Goal: Transaction & Acquisition: Purchase product/service

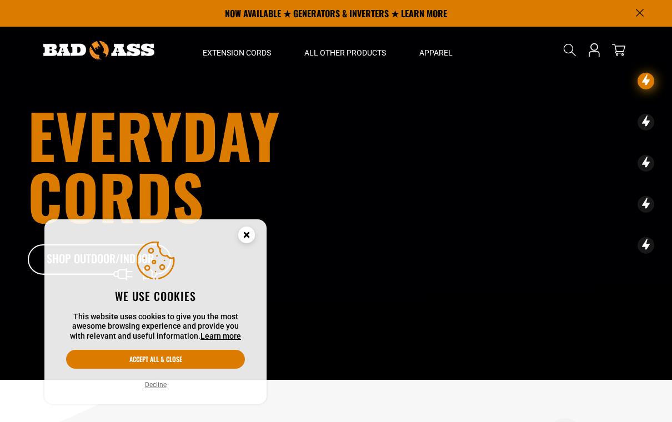
click at [248, 233] on icon "Cookie Consent" at bounding box center [246, 235] width 4 height 4
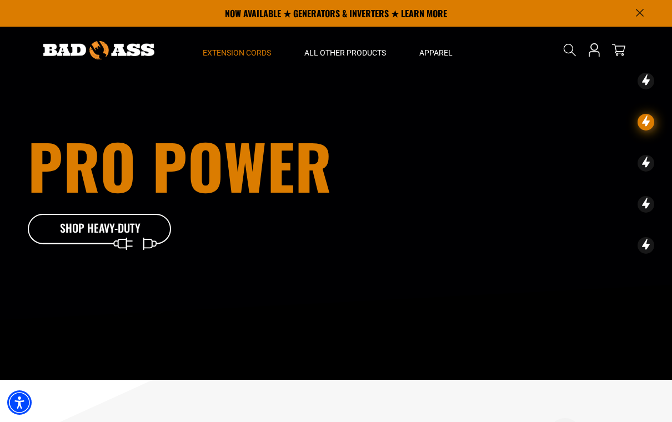
click at [248, 56] on span "Extension Cords" at bounding box center [237, 53] width 68 height 10
click at [258, 57] on span "Extension Cords" at bounding box center [237, 53] width 68 height 10
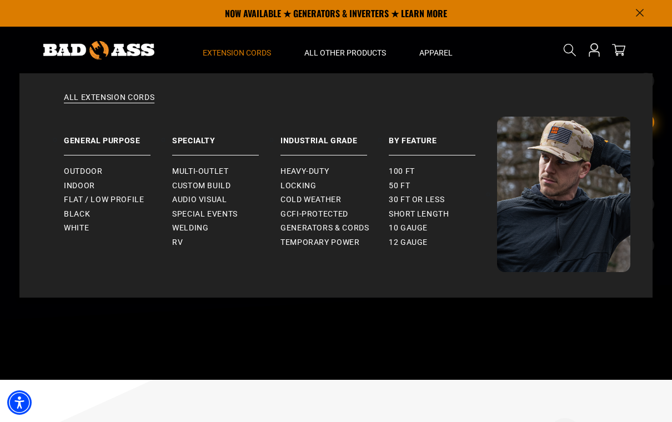
click at [256, 54] on span "Extension Cords" at bounding box center [237, 53] width 68 height 10
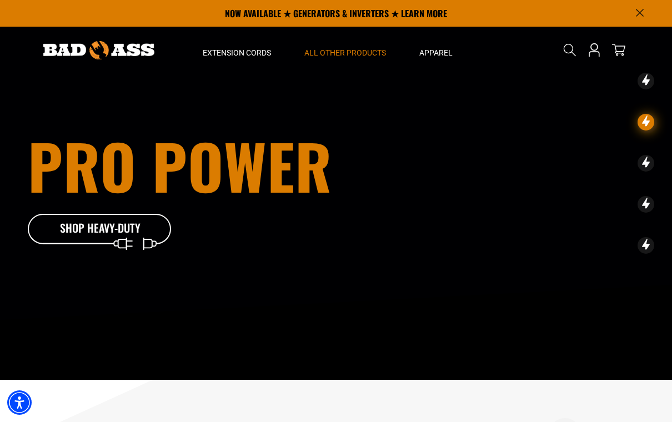
click at [359, 53] on span "All Other Products" at bounding box center [345, 53] width 82 height 10
click at [249, 56] on span "Extension Cords" at bounding box center [237, 53] width 68 height 10
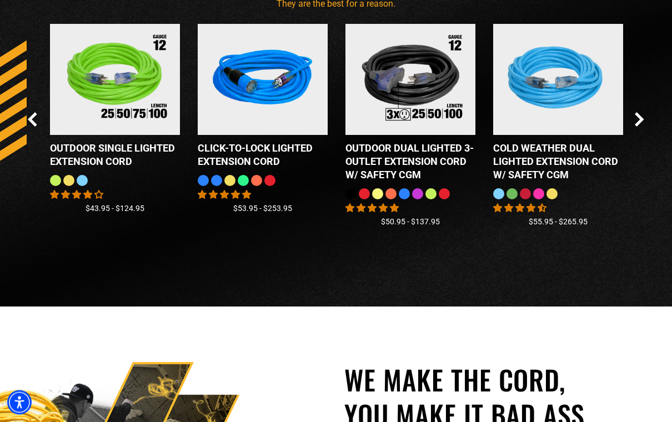
scroll to position [1050, 0]
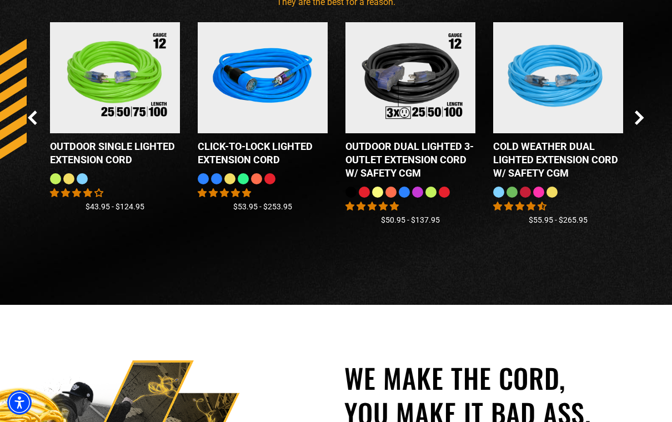
click at [642, 125] on icon "Next Slide" at bounding box center [638, 117] width 9 height 14
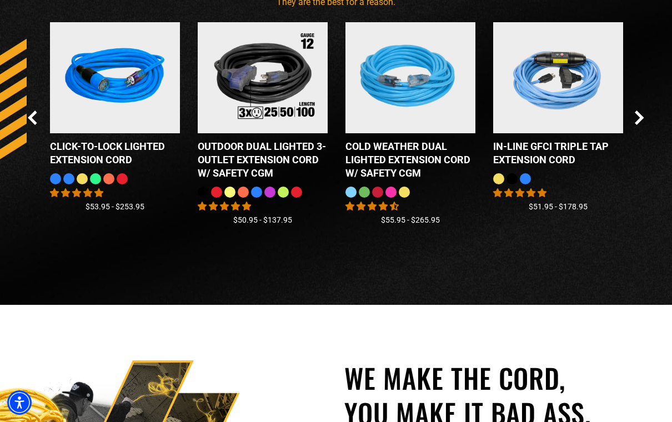
click at [643, 125] on icon "Next Slide" at bounding box center [638, 117] width 9 height 14
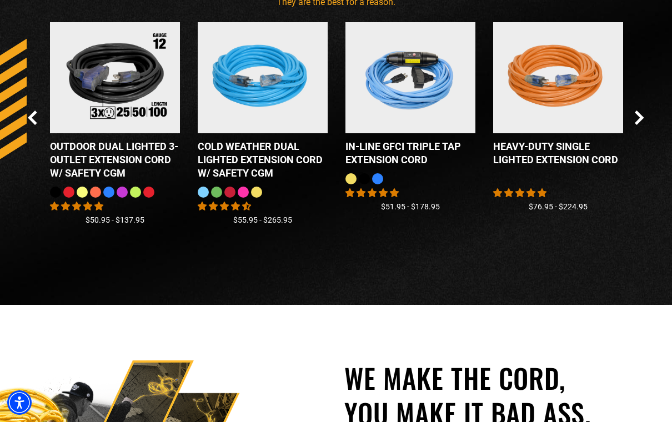
click at [643, 125] on icon "Next Slide" at bounding box center [638, 117] width 9 height 14
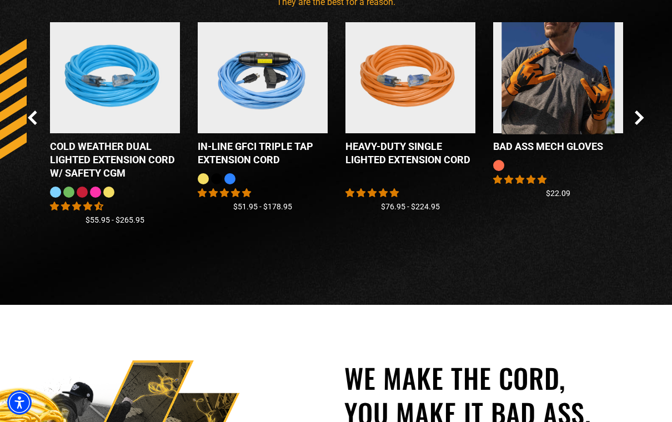
click at [643, 125] on icon "Next Slide" at bounding box center [638, 117] width 9 height 14
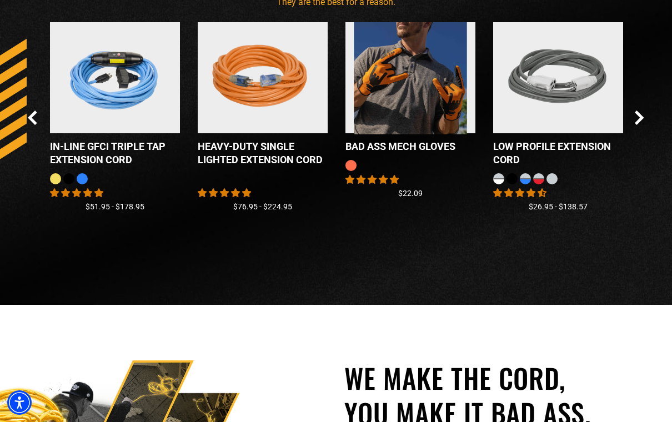
click at [643, 125] on icon "Next Slide" at bounding box center [638, 117] width 9 height 14
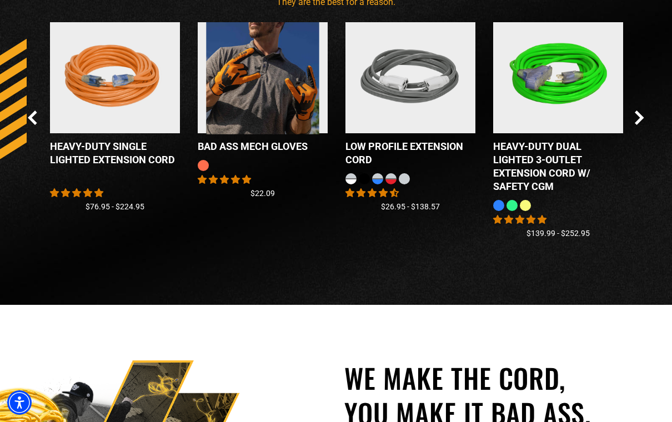
click at [641, 124] on icon "Next Slide" at bounding box center [639, 117] width 6 height 13
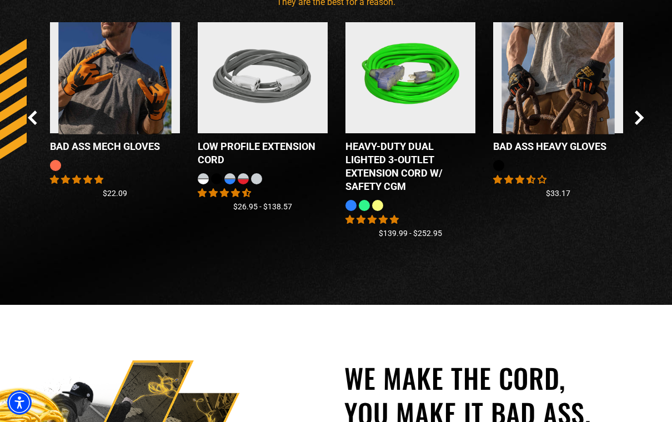
click at [642, 125] on icon "Next Slide" at bounding box center [638, 117] width 9 height 14
click at [640, 124] on icon "Next Slide" at bounding box center [639, 117] width 6 height 13
click at [641, 125] on icon "Next Slide" at bounding box center [638, 117] width 9 height 14
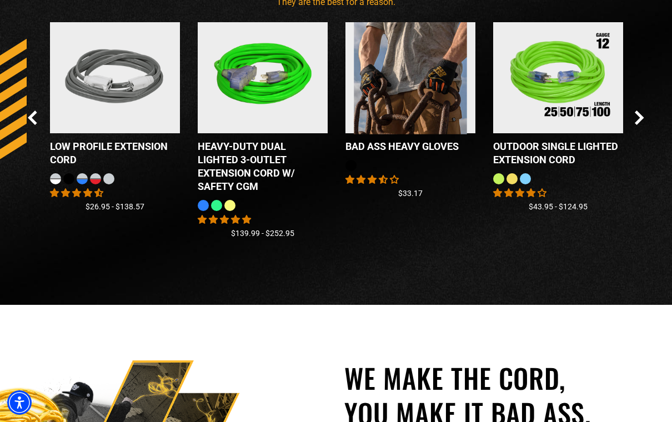
click at [642, 125] on icon "Next Slide" at bounding box center [638, 117] width 9 height 14
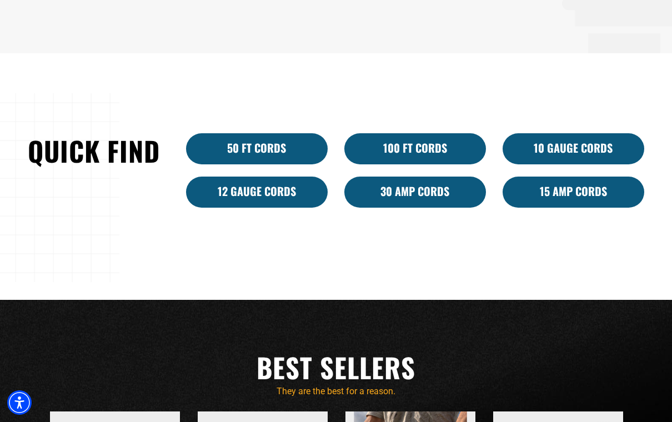
scroll to position [663, 0]
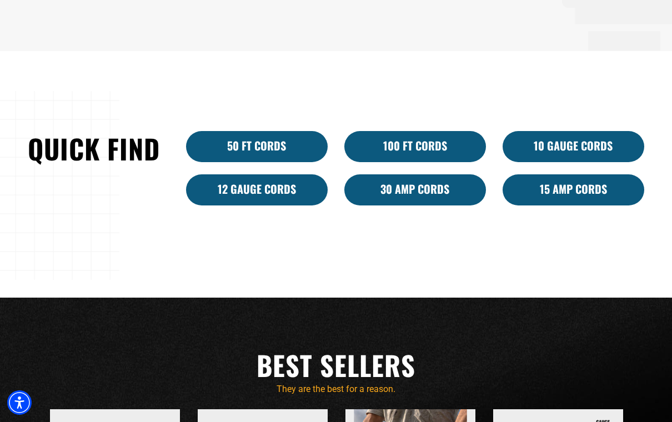
click at [573, 197] on link "15 Amp Cords" at bounding box center [573, 189] width 142 height 31
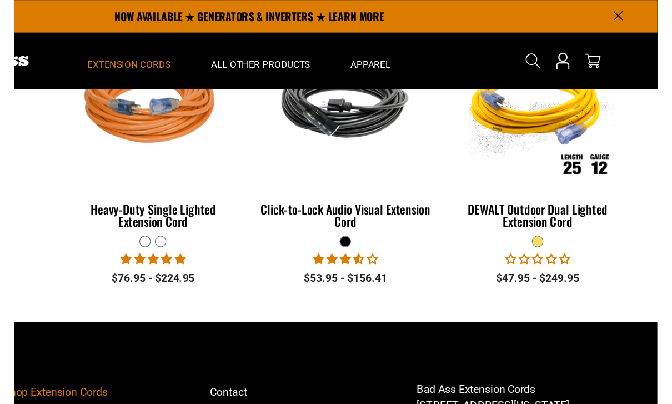
scroll to position [2581, 0]
